Goal: Task Accomplishment & Management: Manage account settings

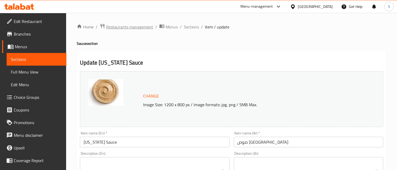
click at [126, 27] on span "Restaurants management" at bounding box center [129, 27] width 47 height 6
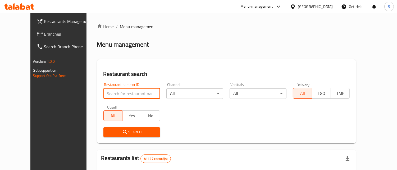
click at [120, 90] on input "search" at bounding box center [131, 94] width 57 height 11
paste input "602597"
drag, startPoint x: 96, startPoint y: 96, endPoint x: 91, endPoint y: 96, distance: 5.0
click at [103, 96] on input "602597" at bounding box center [131, 94] width 57 height 11
click at [103, 94] on input "602597" at bounding box center [131, 94] width 57 height 11
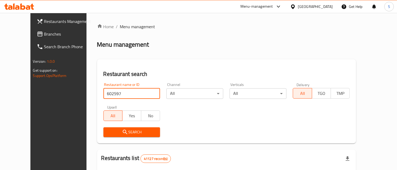
drag, startPoint x: 94, startPoint y: 94, endPoint x: 78, endPoint y: 94, distance: 15.1
click at [97, 94] on div "Restaurant search Restaurant name or ID 602597 Restaurant name or ID Channel Al…" at bounding box center [226, 101] width 259 height 84
click at [103, 91] on input "602597" at bounding box center [131, 94] width 57 height 11
click at [103, 95] on input "602597" at bounding box center [131, 94] width 57 height 11
type input "602597"
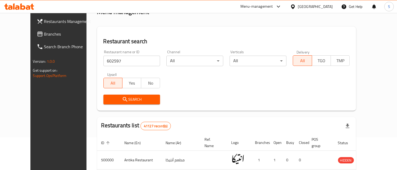
scroll to position [29, 0]
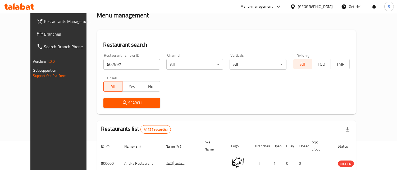
click at [119, 104] on span "Search" at bounding box center [132, 103] width 48 height 7
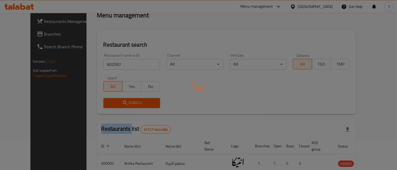
click at [119, 104] on div at bounding box center [198, 85] width 397 height 170
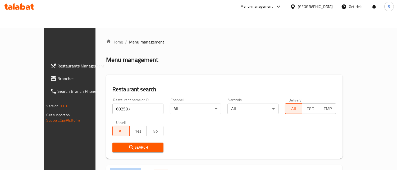
scroll to position [55, 0]
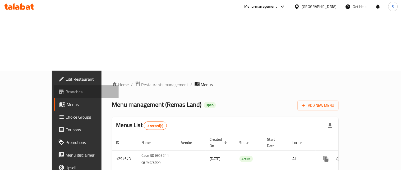
click at [66, 89] on span "Branches" at bounding box center [90, 92] width 49 height 6
